Goal: Find specific page/section: Find specific page/section

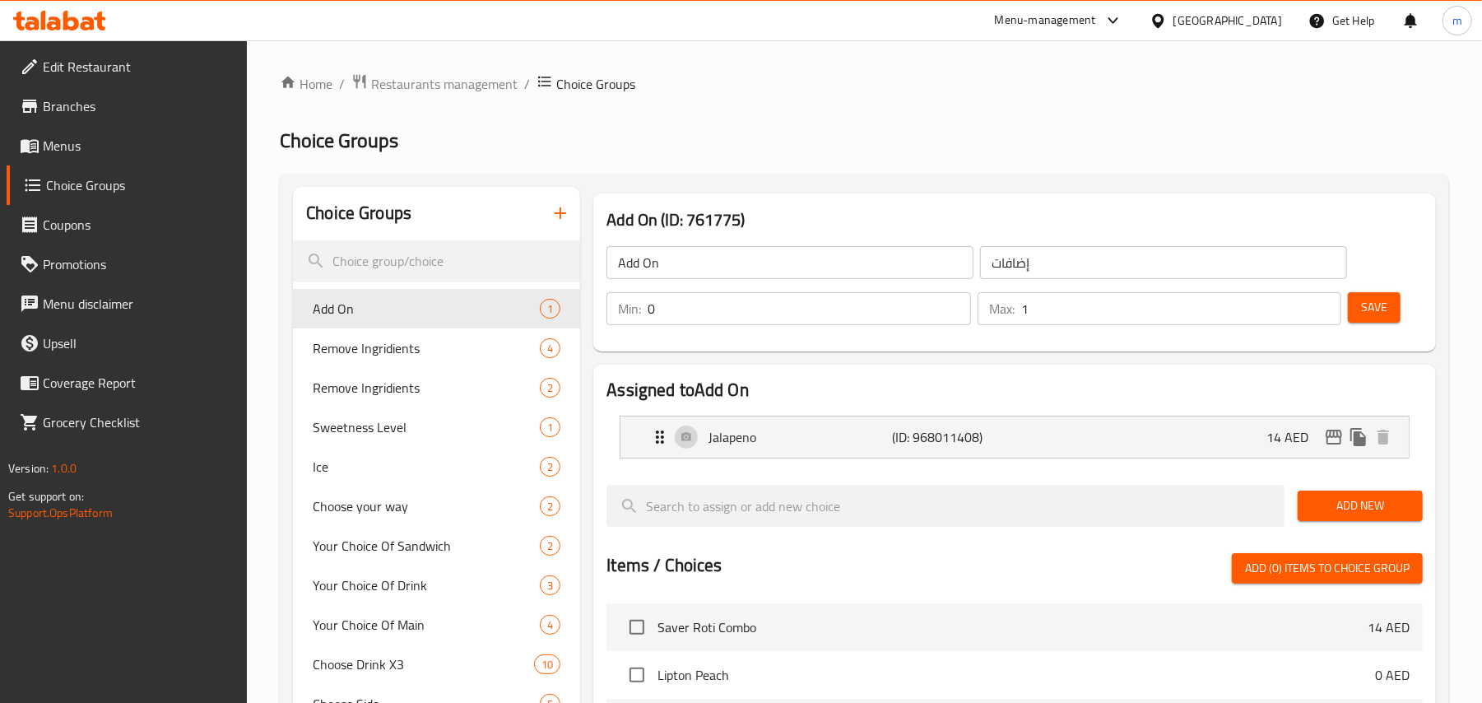
click at [86, 17] on icon at bounding box center [88, 23] width 14 height 14
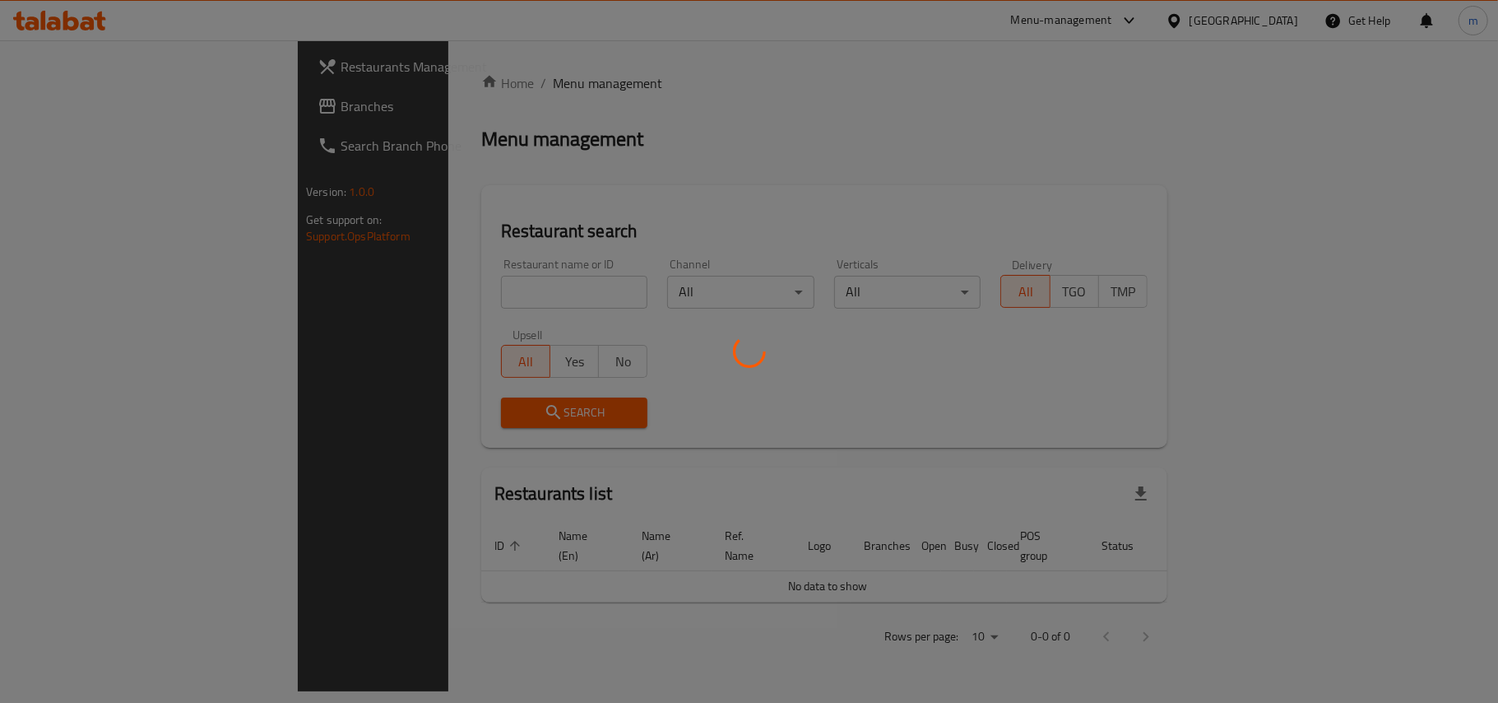
click at [58, 8] on div at bounding box center [749, 351] width 1498 height 703
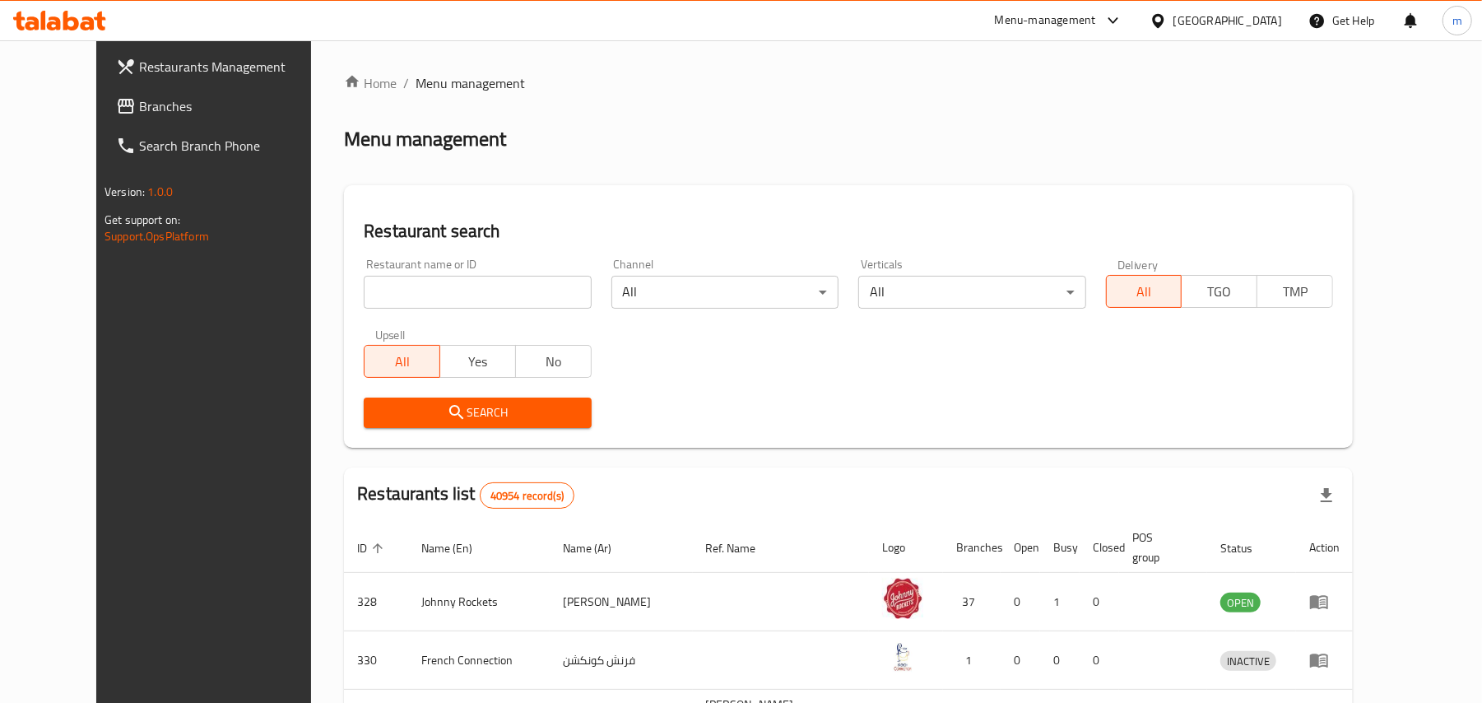
click at [58, 17] on icon at bounding box center [59, 21] width 93 height 20
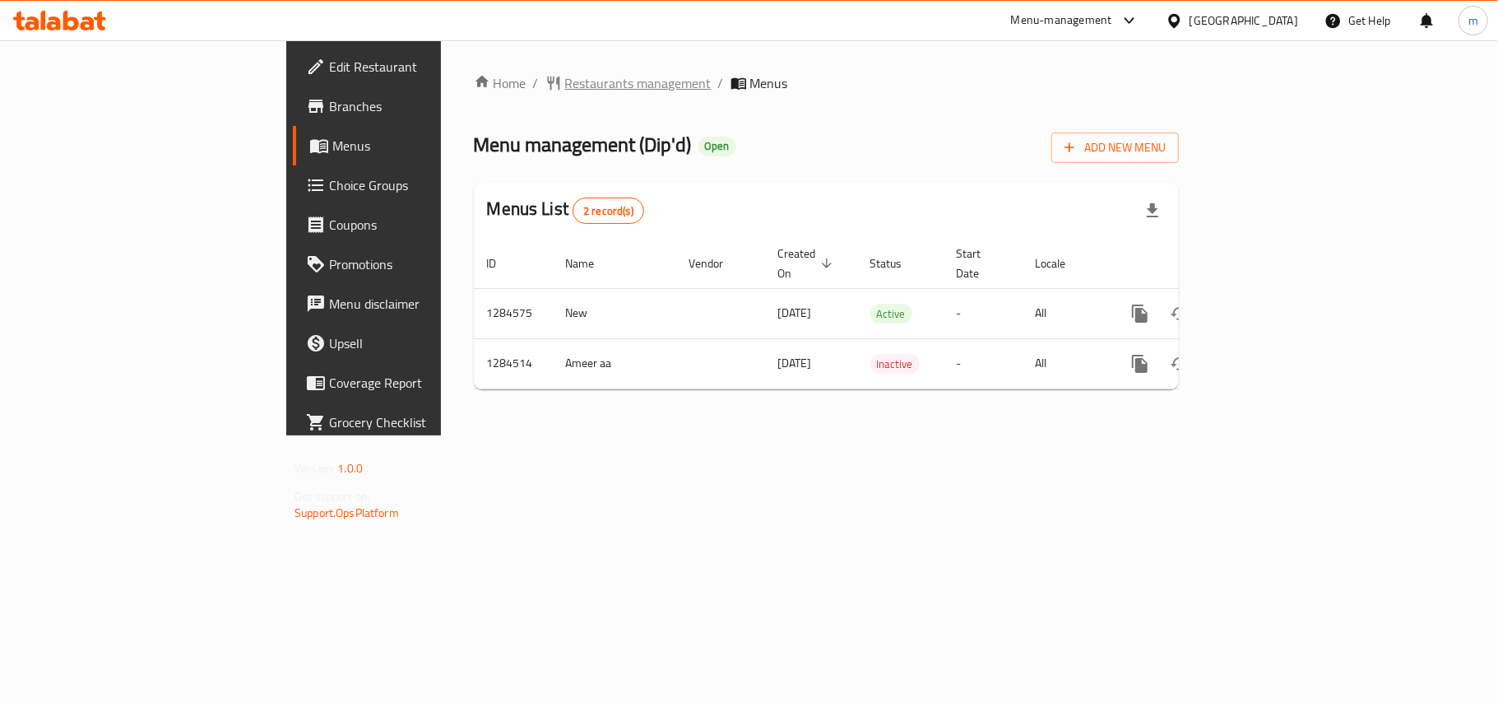
click at [565, 86] on span "Restaurants management" at bounding box center [638, 83] width 146 height 20
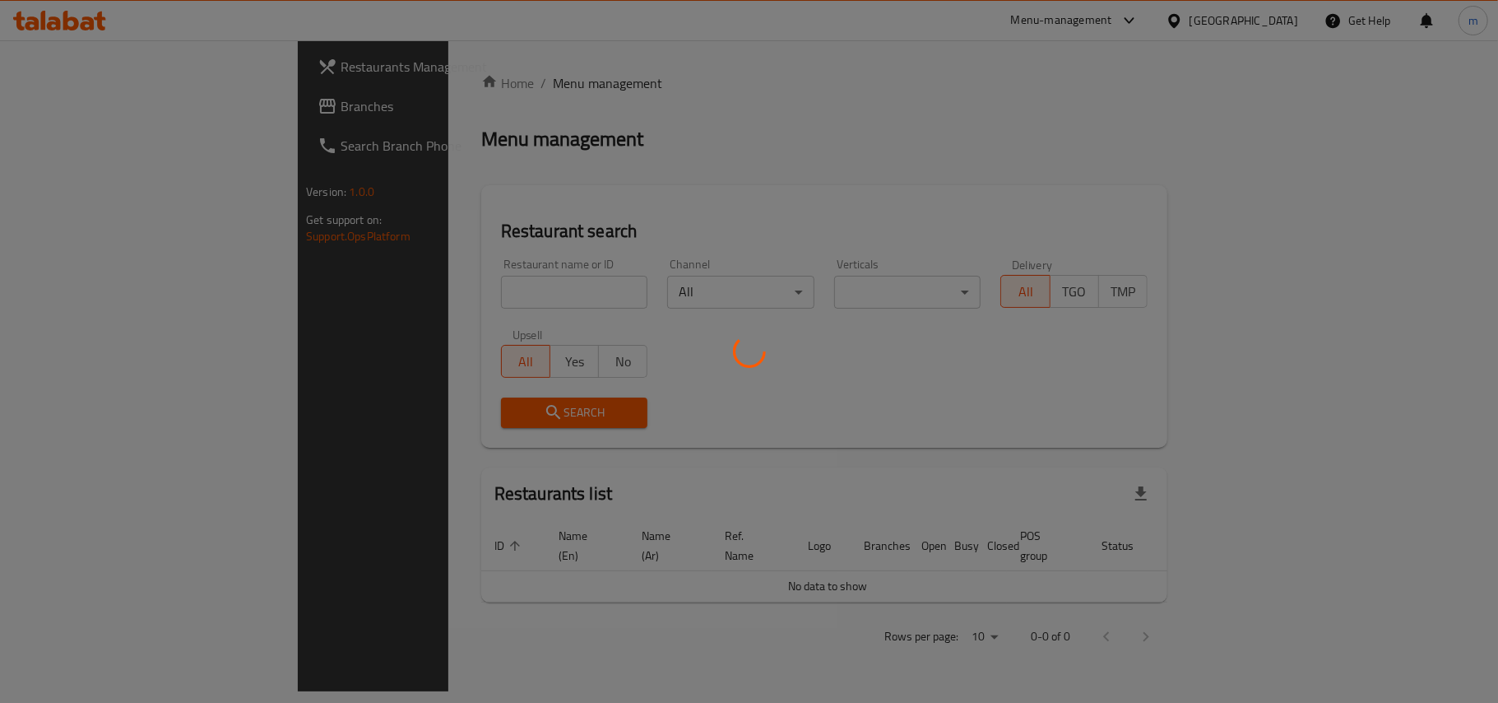
click at [491, 288] on div at bounding box center [749, 351] width 1498 height 703
click at [777, 448] on div at bounding box center [749, 351] width 1498 height 703
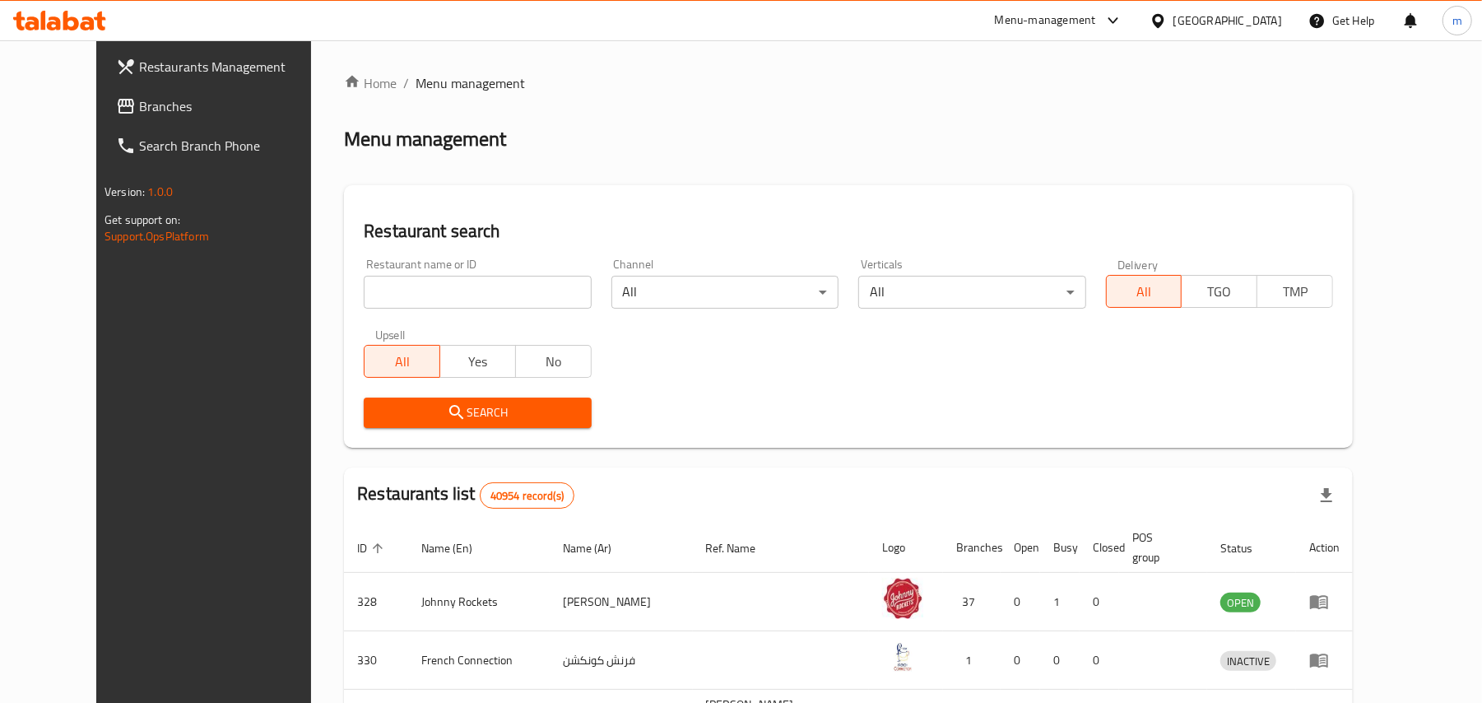
click at [500, 284] on input "search" at bounding box center [477, 292] width 227 height 33
paste input "695690"
type input "695690"
click at [377, 419] on span "Search" at bounding box center [477, 412] width 201 height 21
